Goal: Transaction & Acquisition: Purchase product/service

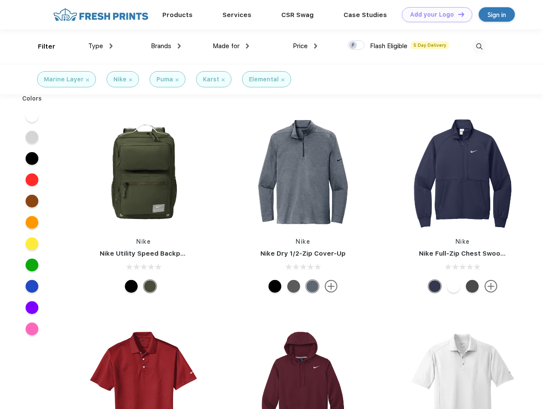
scroll to position [0, 0]
click at [434, 14] on link "Add your Logo Design Tool" at bounding box center [437, 14] width 70 height 15
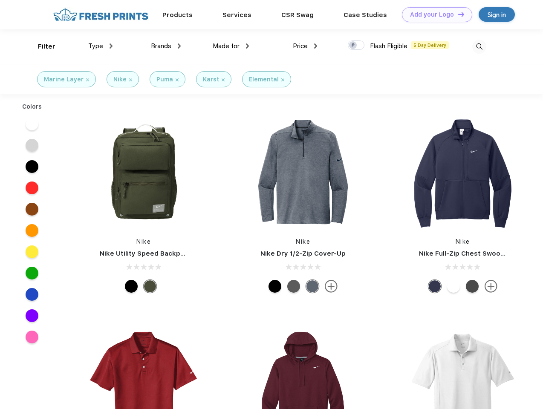
click at [0, 0] on div "Design Tool" at bounding box center [0, 0] width 0 height 0
click at [457, 14] on link "Add your Logo Design Tool" at bounding box center [437, 14] width 70 height 15
click at [41, 46] on div "Filter" at bounding box center [46, 47] width 17 height 10
click at [101, 46] on span "Type" at bounding box center [95, 46] width 15 height 8
click at [166, 46] on span "Brands" at bounding box center [161, 46] width 20 height 8
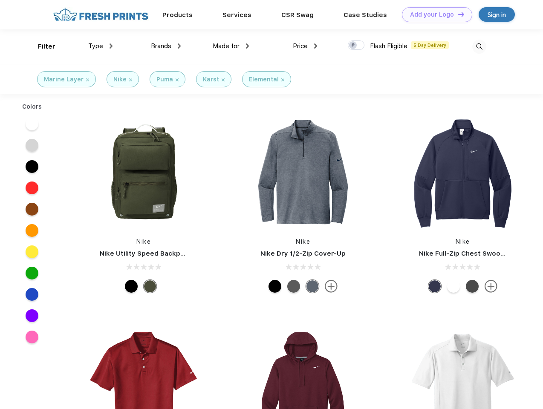
click at [231, 46] on span "Made for" at bounding box center [226, 46] width 27 height 8
click at [305, 46] on span "Price" at bounding box center [300, 46] width 15 height 8
click at [356, 46] on div at bounding box center [356, 44] width 17 height 9
click at [353, 46] on input "checkbox" at bounding box center [351, 43] width 6 height 6
click at [479, 46] on img at bounding box center [479, 47] width 14 height 14
